Goal: Check status: Check status

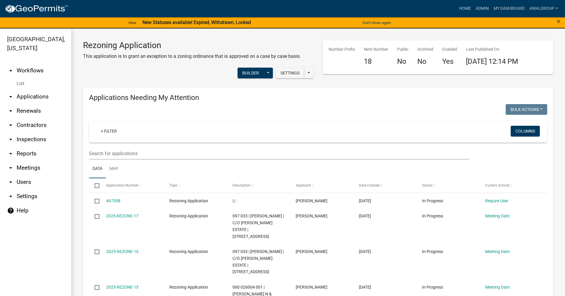
scroll to position [178, 0]
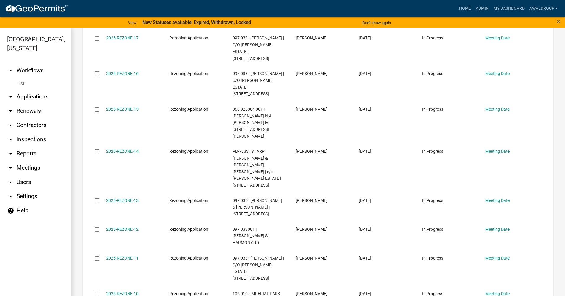
click at [516, 30] on app-client-admin "Toggle drawer menu more_horiz Home Admin My Dashboard awaldroup Admin Account C…" at bounding box center [282, 152] width 565 height 303
click at [479, 6] on link "Admin" at bounding box center [482, 8] width 18 height 11
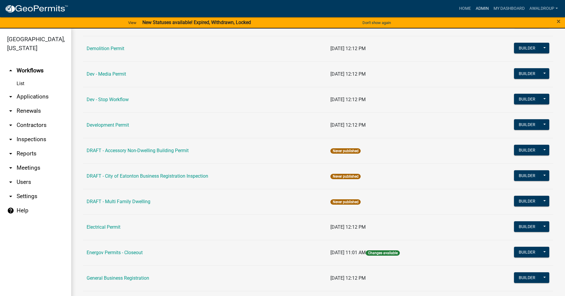
scroll to position [89, 0]
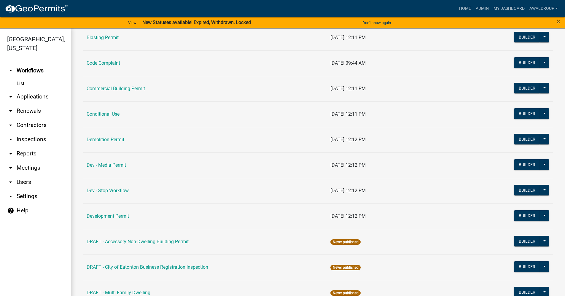
click at [454, 70] on td "[DATE] 09:44 AM" at bounding box center [399, 63] width 145 height 26
click at [31, 96] on link "arrow_drop_down Applications" at bounding box center [35, 97] width 71 height 14
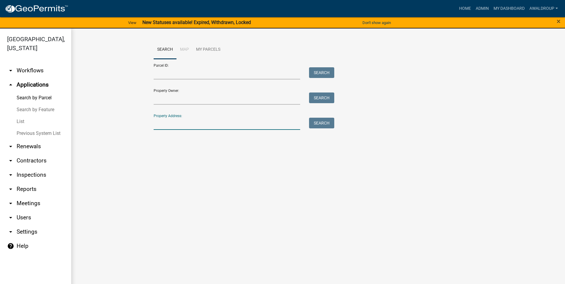
click at [181, 125] on input "Property Address:" at bounding box center [227, 124] width 147 height 12
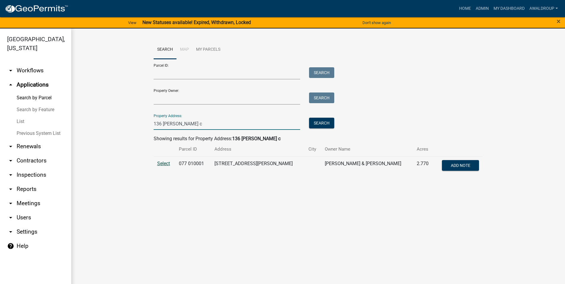
type input "136 [PERSON_NAME] c"
click at [163, 164] on span "Select" at bounding box center [163, 164] width 13 height 6
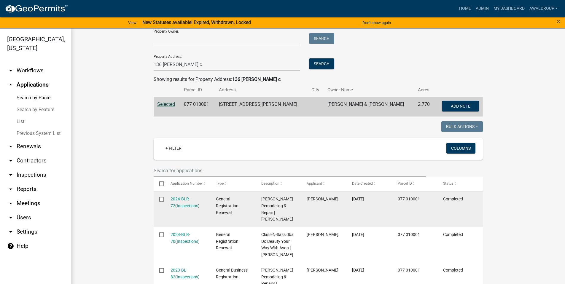
scroll to position [178, 0]
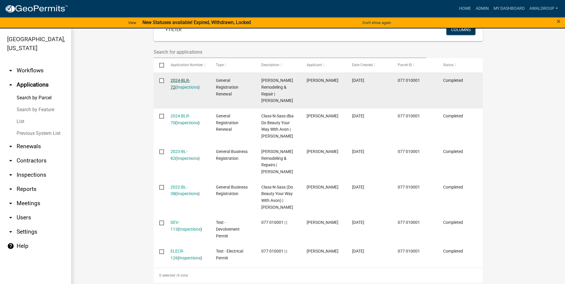
click at [183, 79] on link "2024-BLR-72" at bounding box center [181, 84] width 20 height 12
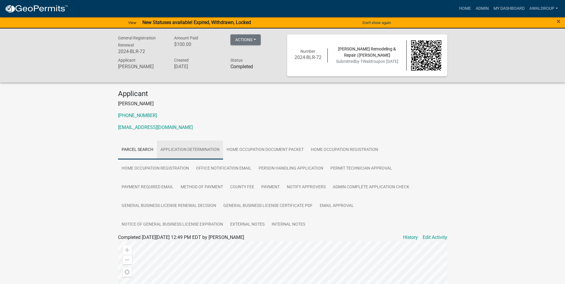
click at [210, 148] on link "Application Determination" at bounding box center [190, 150] width 66 height 19
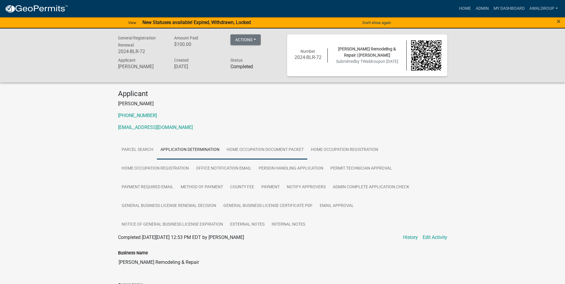
click at [261, 147] on link "Home Occupation Document Packet" at bounding box center [265, 150] width 84 height 19
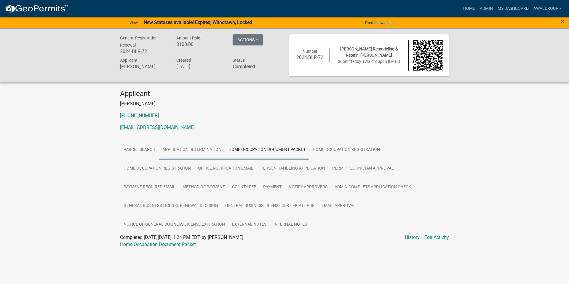
click at [210, 150] on link "Application Determination" at bounding box center [192, 150] width 66 height 19
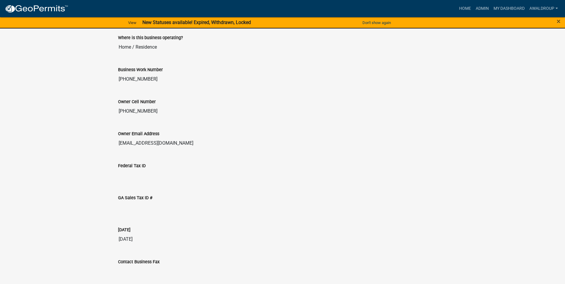
scroll to position [447, 0]
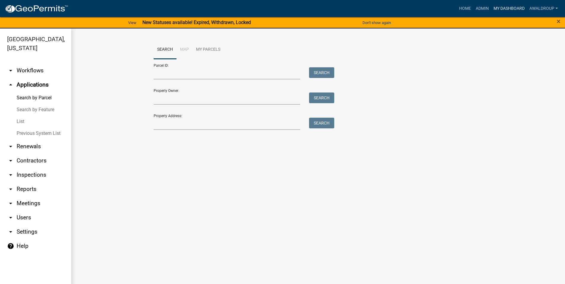
click at [512, 5] on link "My Dashboard" at bounding box center [509, 8] width 36 height 11
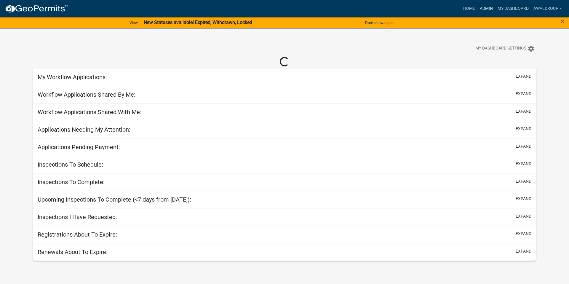
click at [483, 9] on link "Admin" at bounding box center [487, 8] width 18 height 11
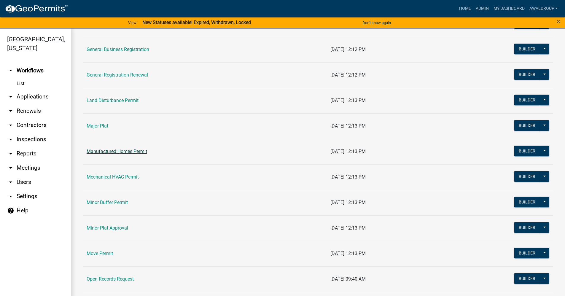
scroll to position [326, 0]
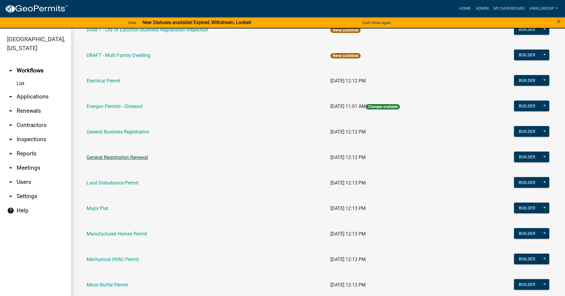
click at [114, 157] on link "General Registration Renewal" at bounding box center [117, 158] width 61 height 6
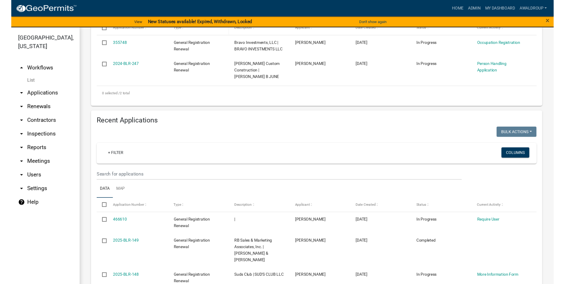
scroll to position [148, 0]
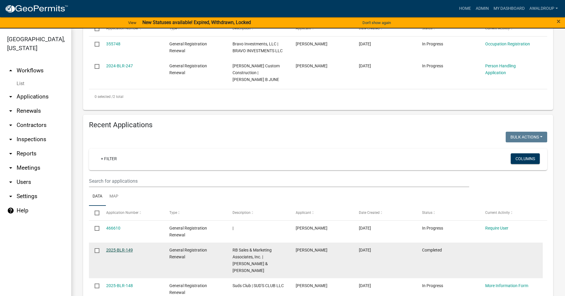
click at [116, 248] on link "2025-BLR-149" at bounding box center [119, 250] width 27 height 5
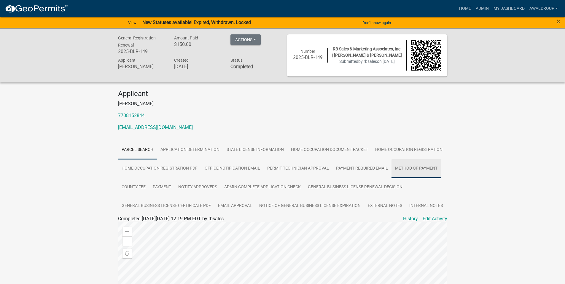
click at [406, 169] on link "Method of Payment" at bounding box center [417, 168] width 50 height 19
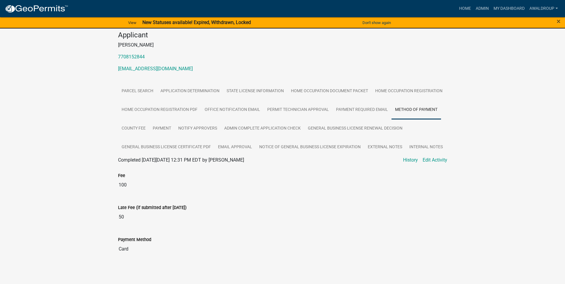
scroll to position [59, 0]
click at [370, 109] on link "Payment Required Email" at bounding box center [361, 109] width 59 height 19
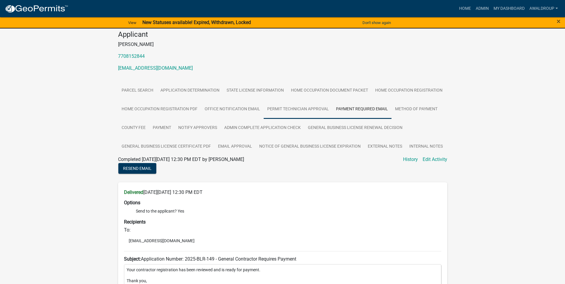
click at [314, 110] on link "Permit Technician Approval" at bounding box center [298, 109] width 69 height 19
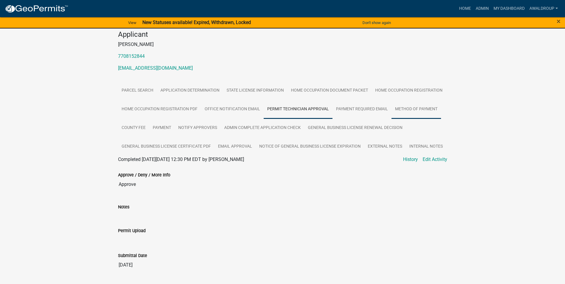
click at [421, 107] on link "Method of Payment" at bounding box center [417, 109] width 50 height 19
